Goal: Information Seeking & Learning: Learn about a topic

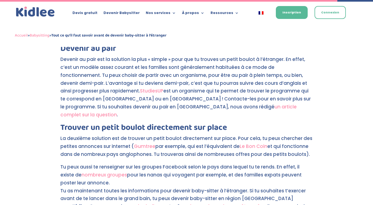
scroll to position [316, 0]
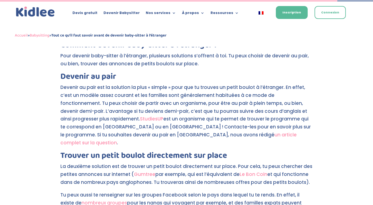
click at [140, 120] on link "StudiesUP" at bounding box center [151, 119] width 23 height 7
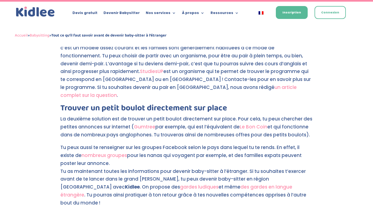
scroll to position [329, 0]
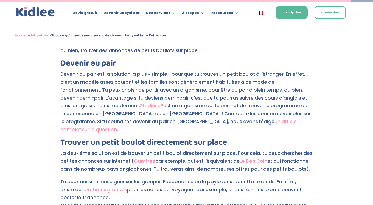
click at [140, 105] on link "StudiesUP" at bounding box center [151, 105] width 23 height 7
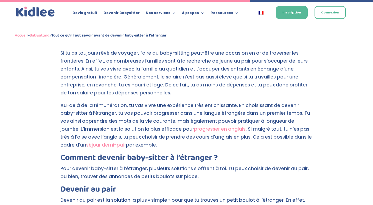
scroll to position [203, 0]
